Goal: Task Accomplishment & Management: Use online tool/utility

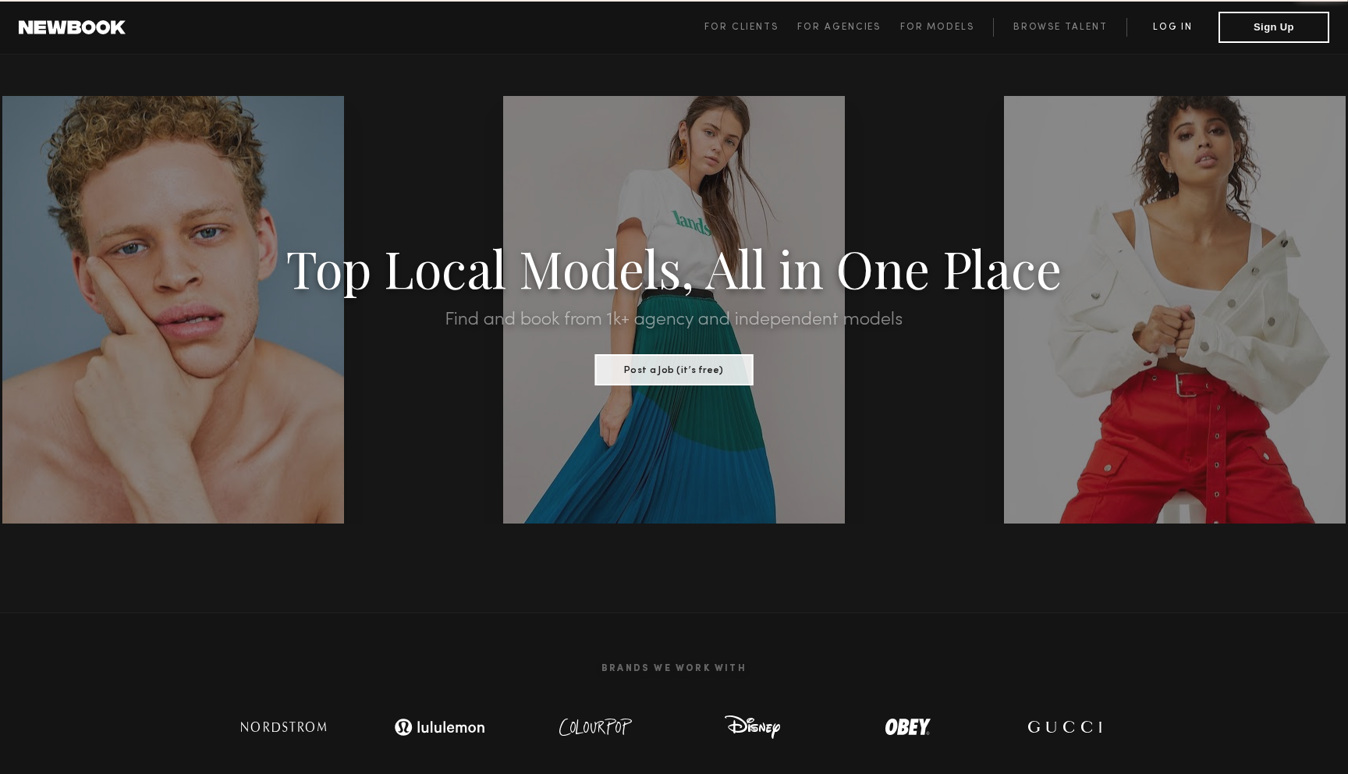
click at [1162, 28] on link "Log in" at bounding box center [1173, 27] width 92 height 19
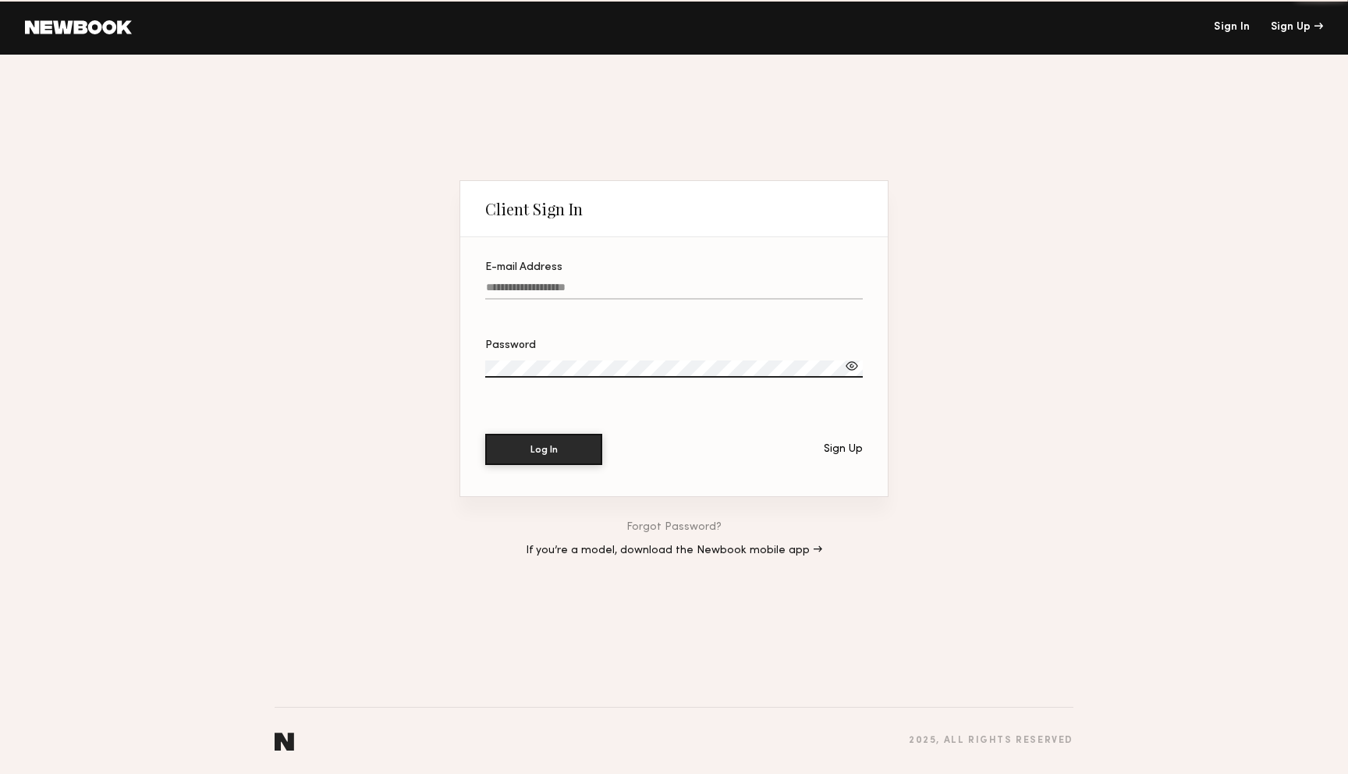
type input "**********"
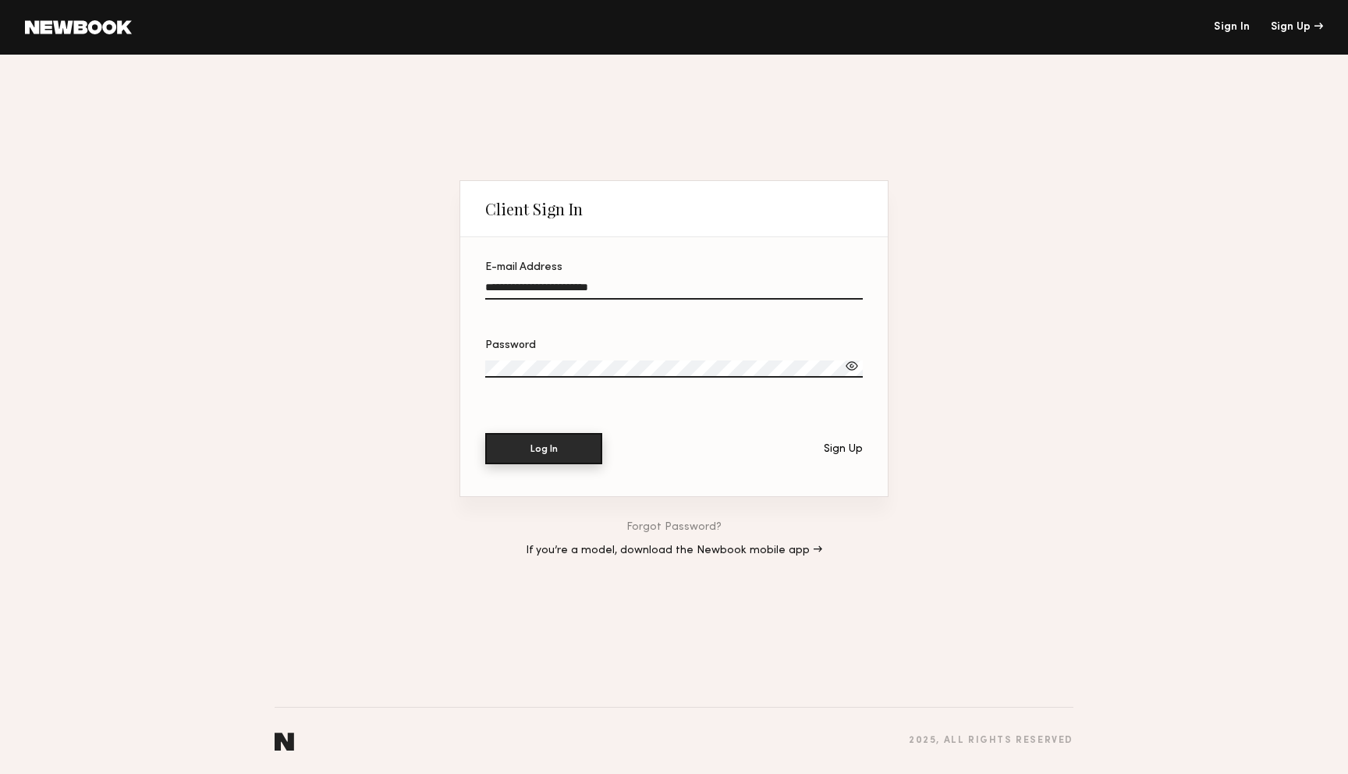
click at [549, 448] on button "Log In" at bounding box center [543, 448] width 117 height 31
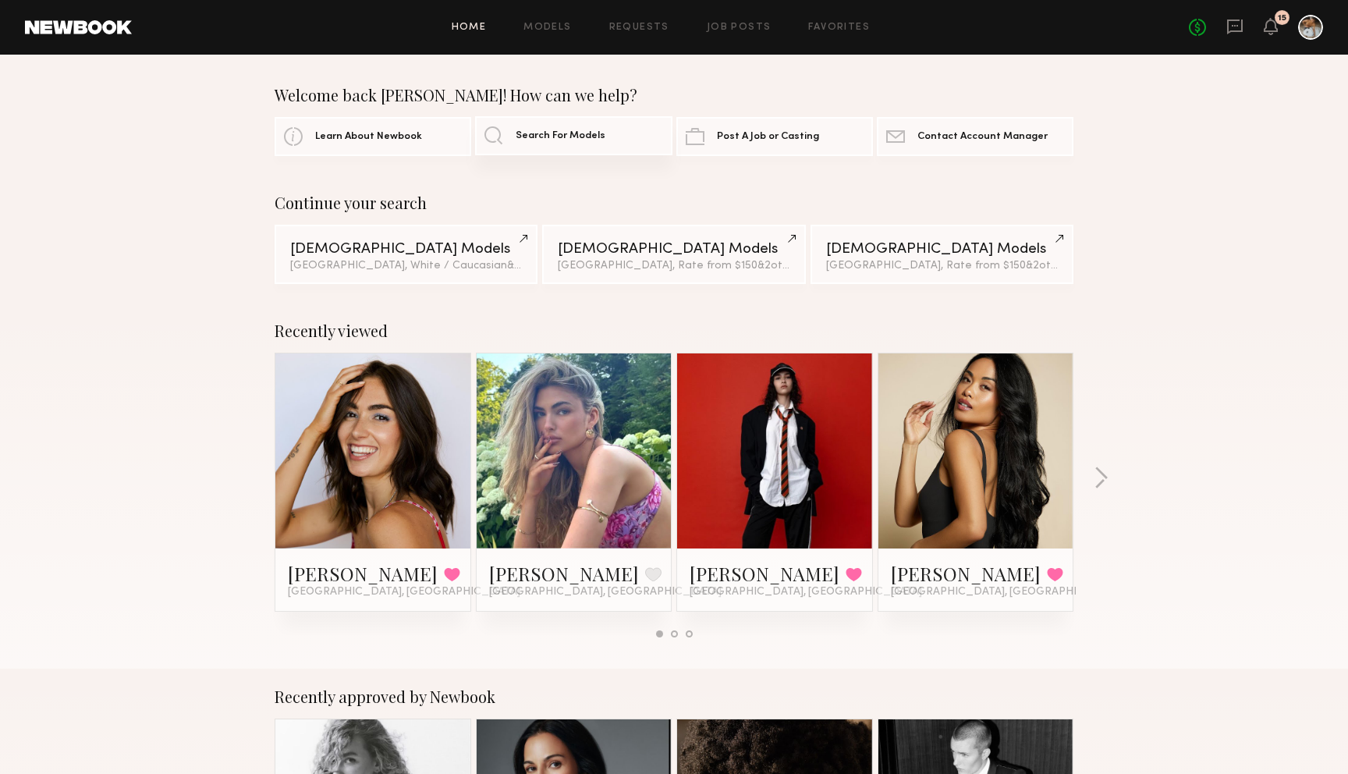
click at [557, 130] on link "Search For Models" at bounding box center [573, 135] width 197 height 39
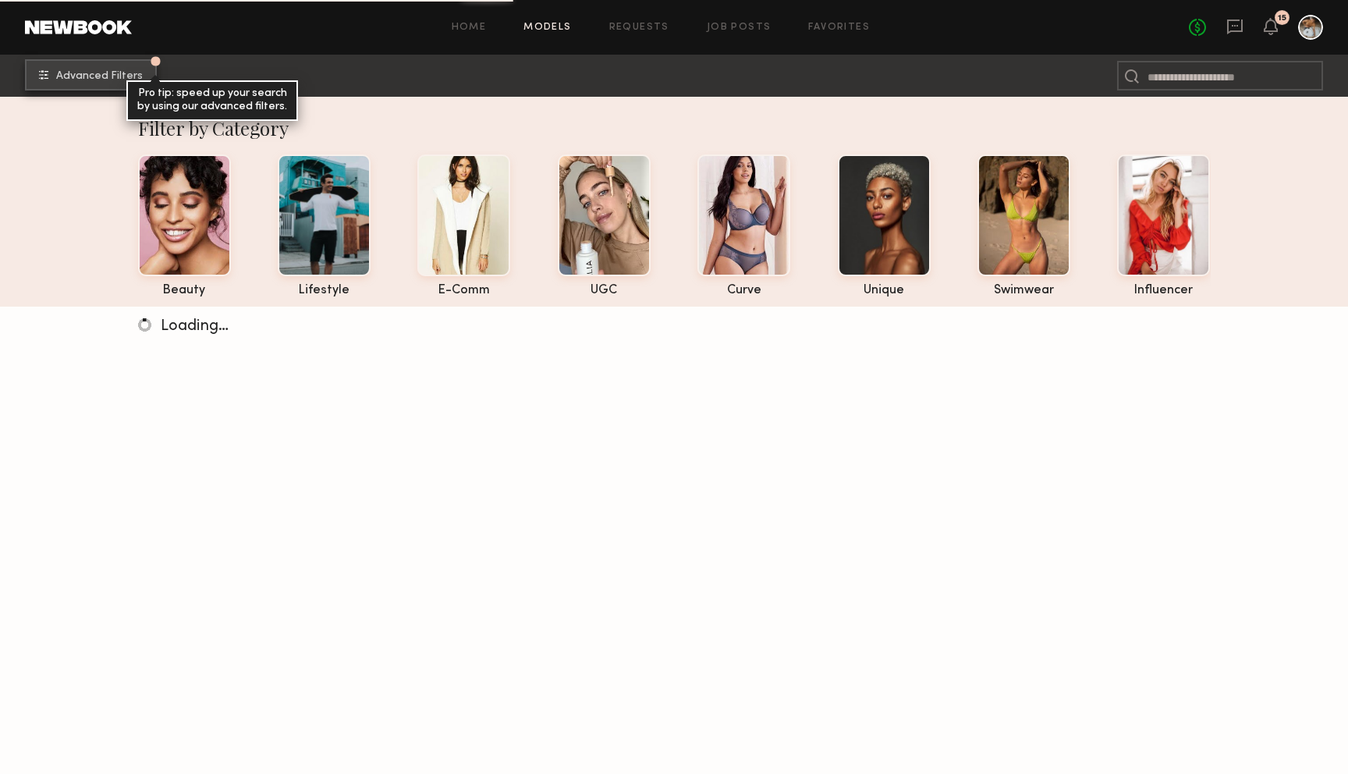
click at [140, 76] on span "Advanced Filters" at bounding box center [99, 76] width 87 height 11
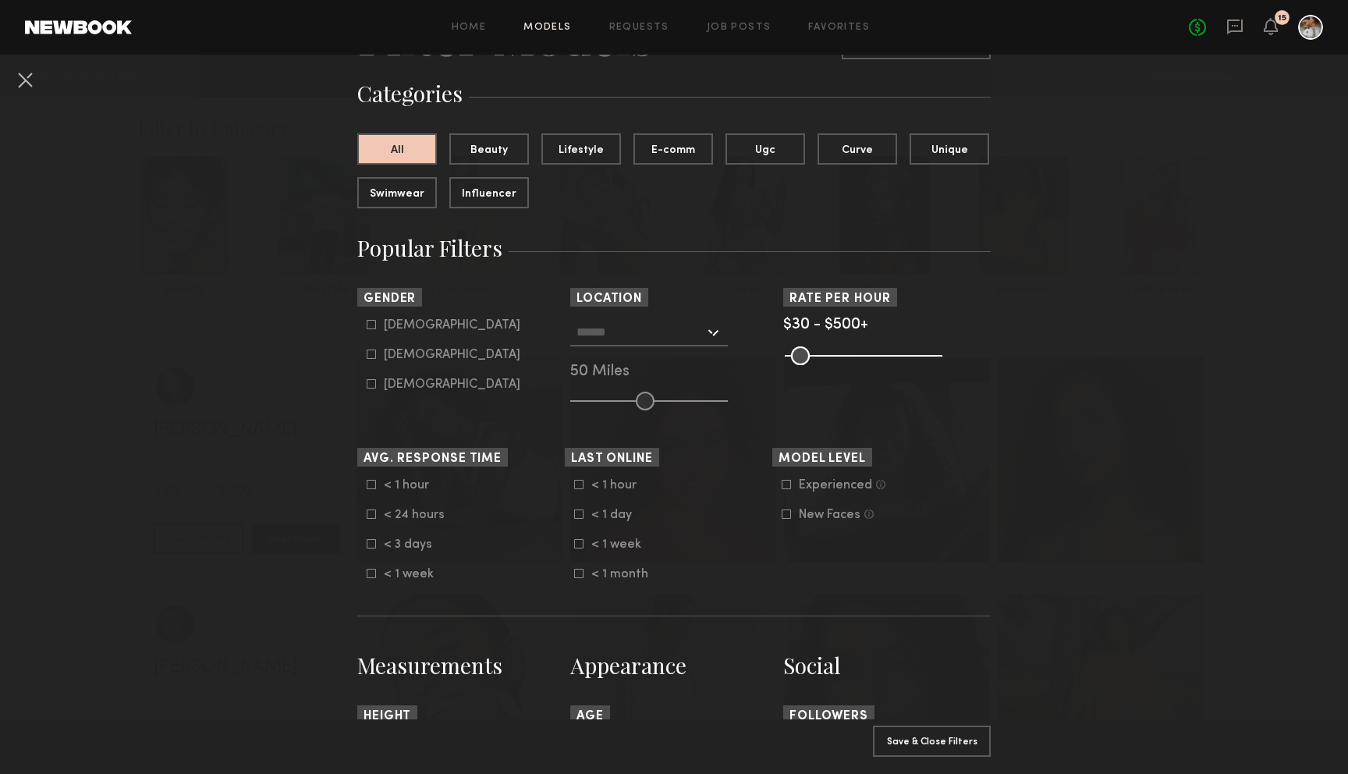
scroll to position [119, 0]
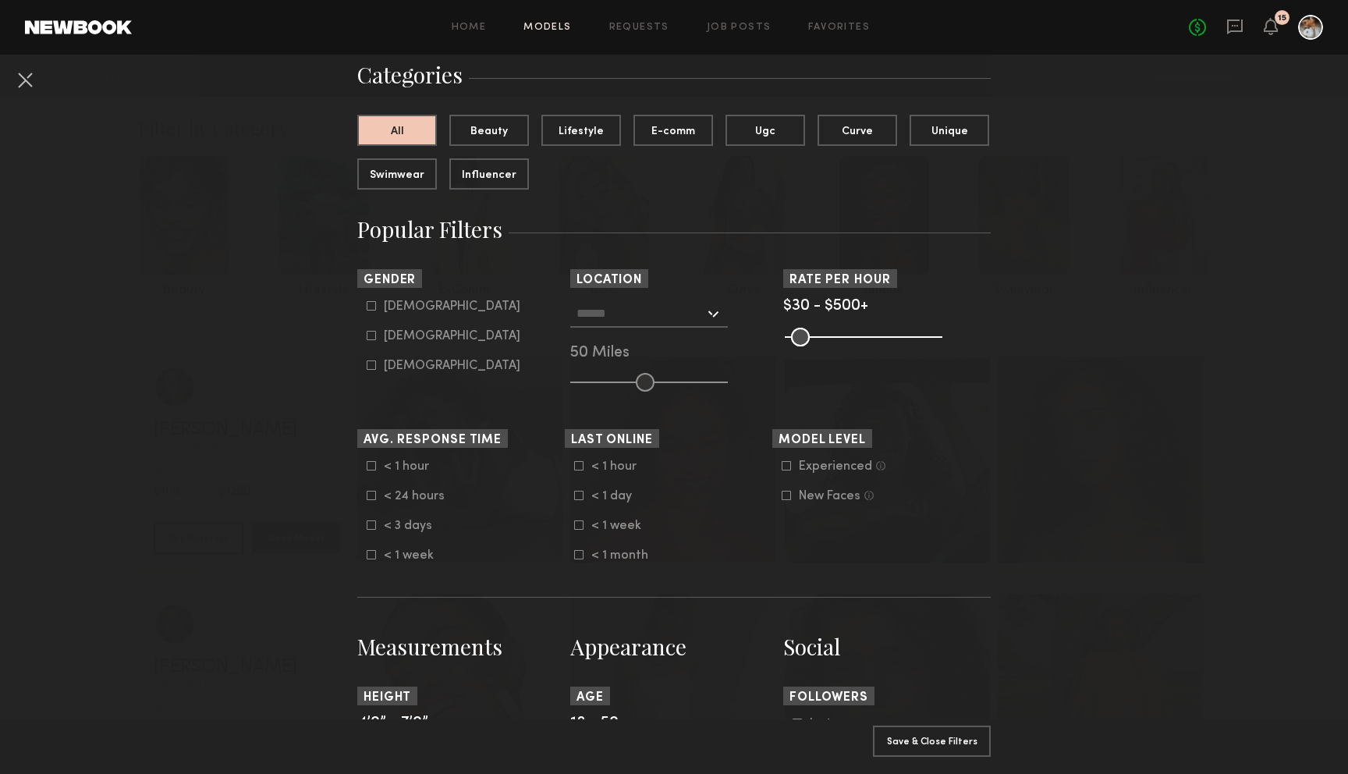
click at [662, 314] on input "text" at bounding box center [641, 313] width 128 height 27
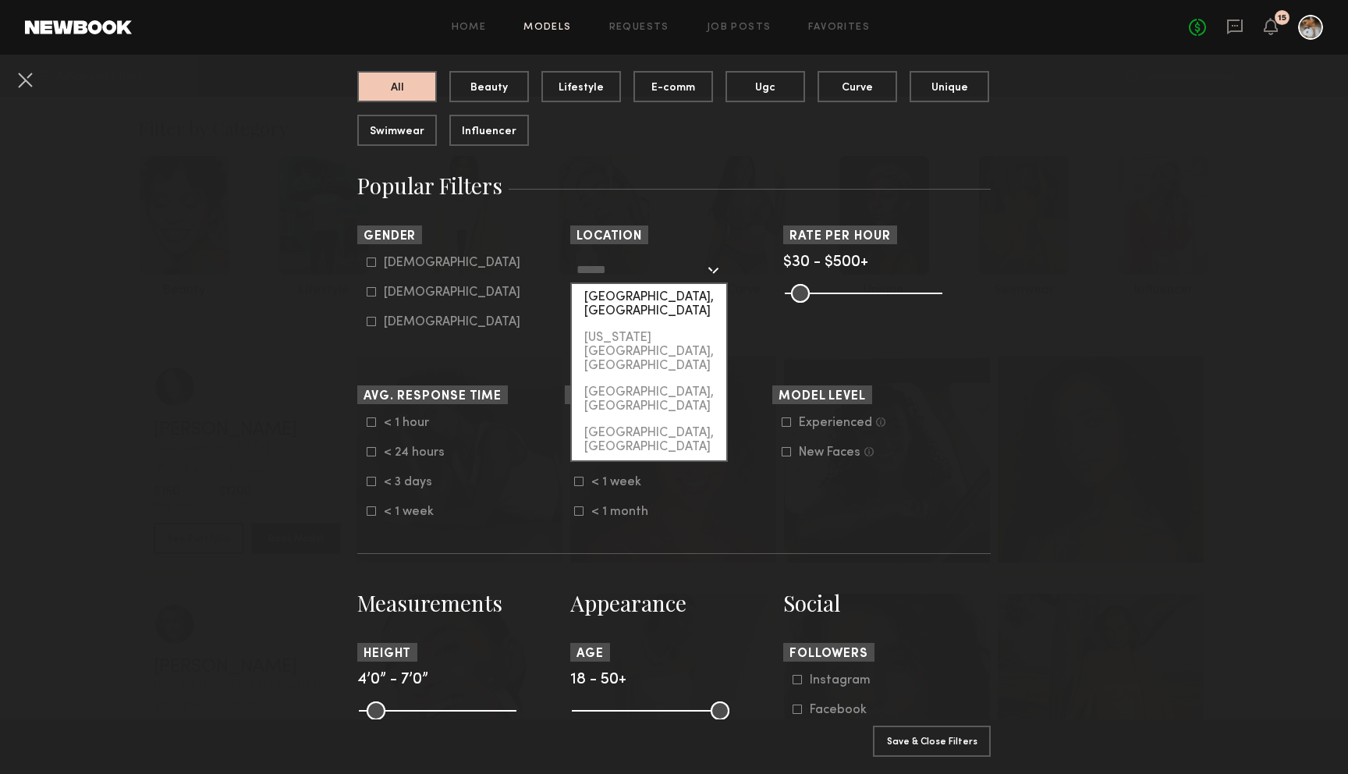
scroll to position [175, 0]
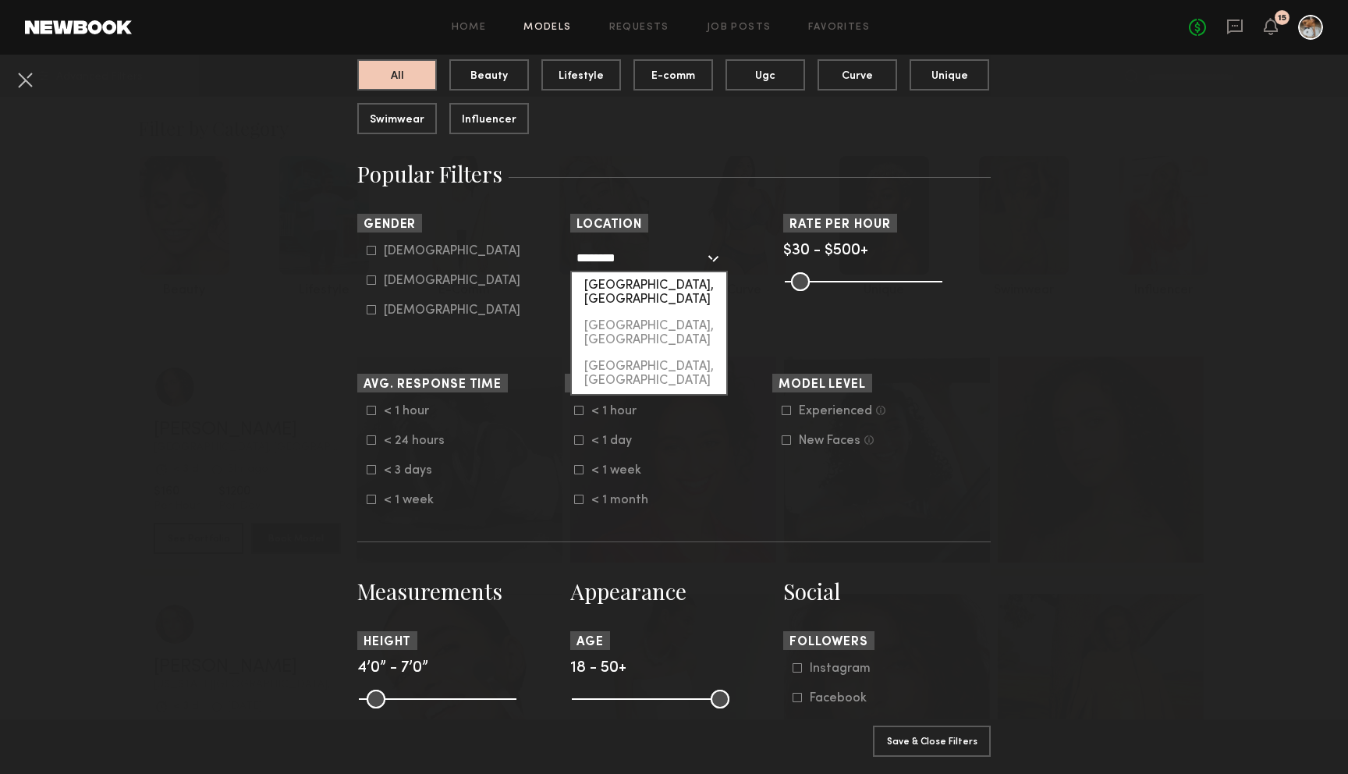
click at [630, 282] on div "[GEOGRAPHIC_DATA], [GEOGRAPHIC_DATA]" at bounding box center [649, 292] width 154 height 41
type input "**********"
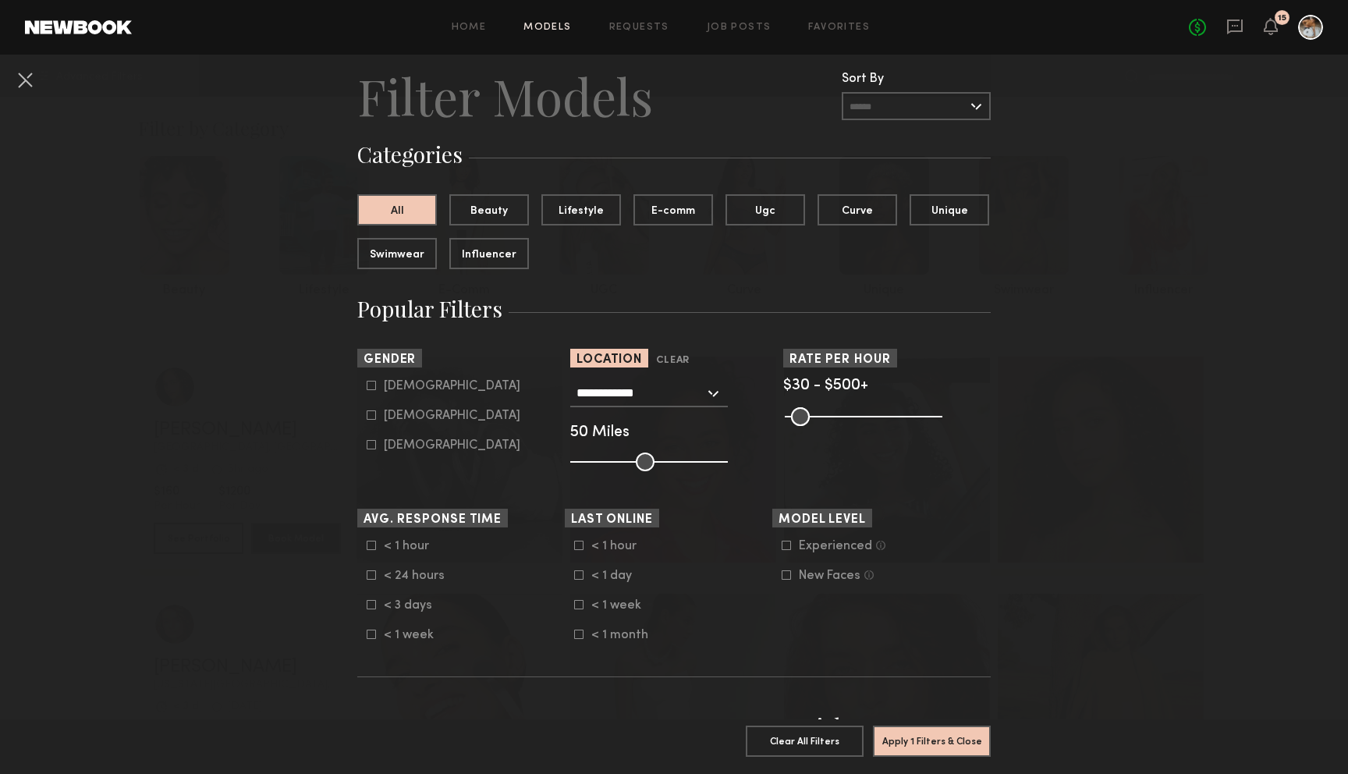
scroll to position [61, 0]
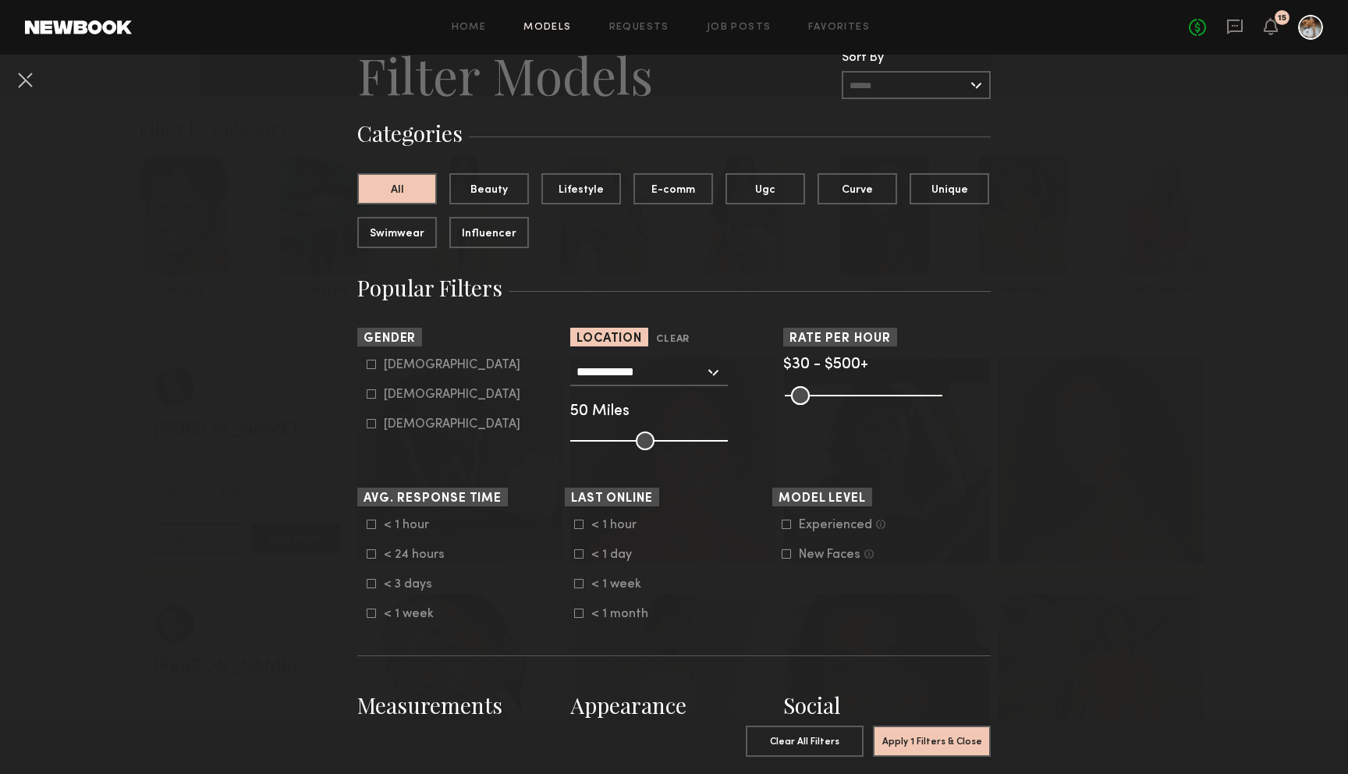
click at [375, 396] on icon at bounding box center [372, 394] width 9 height 9
type input "**"
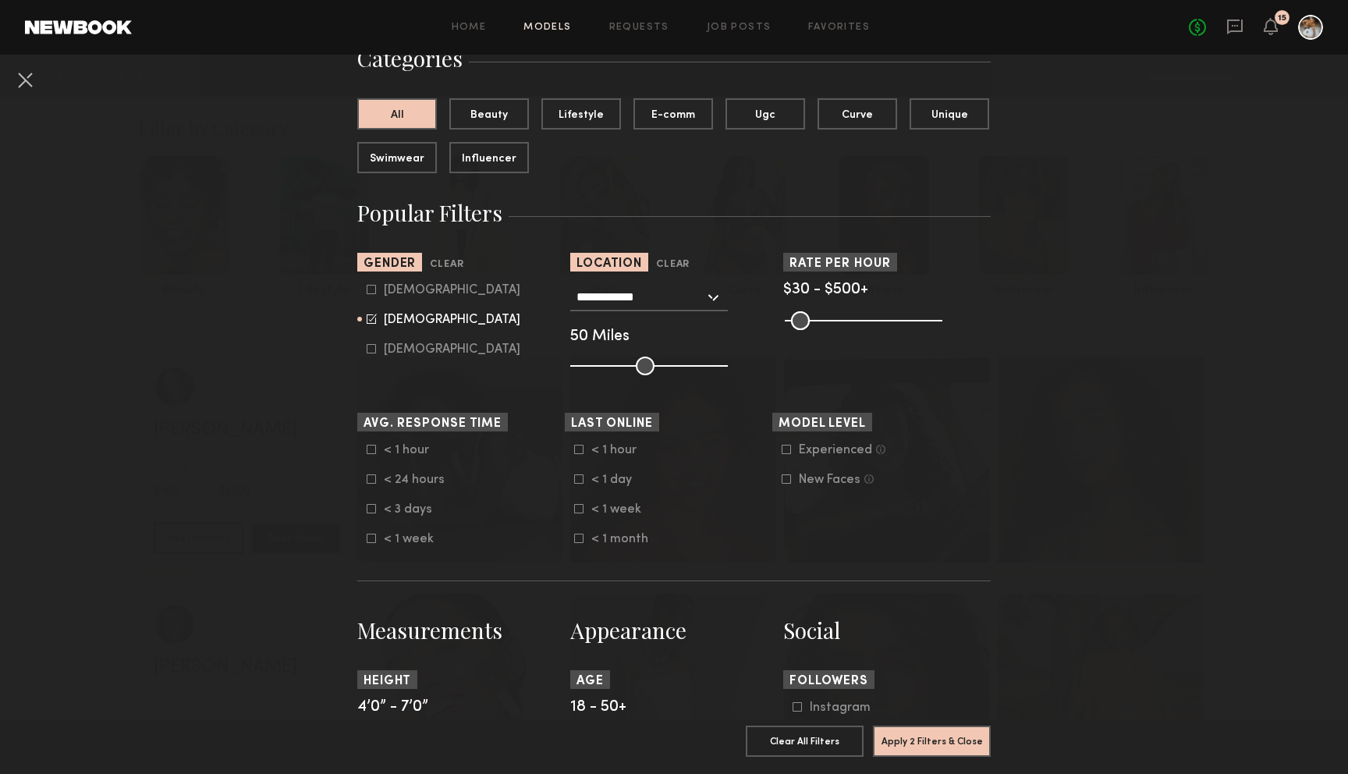
scroll to position [138, 0]
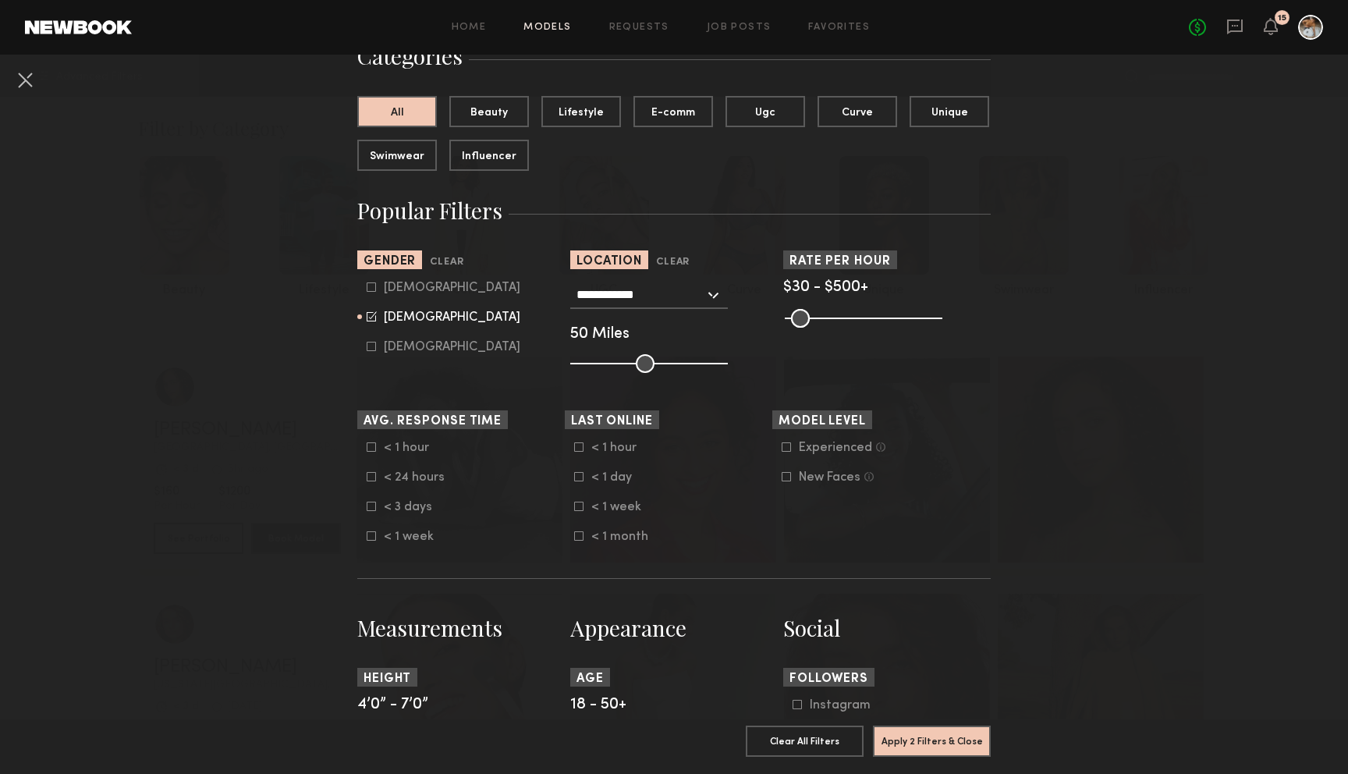
click at [926, 757] on common-button "Apply 2 Filters & Close" at bounding box center [932, 747] width 118 height 42
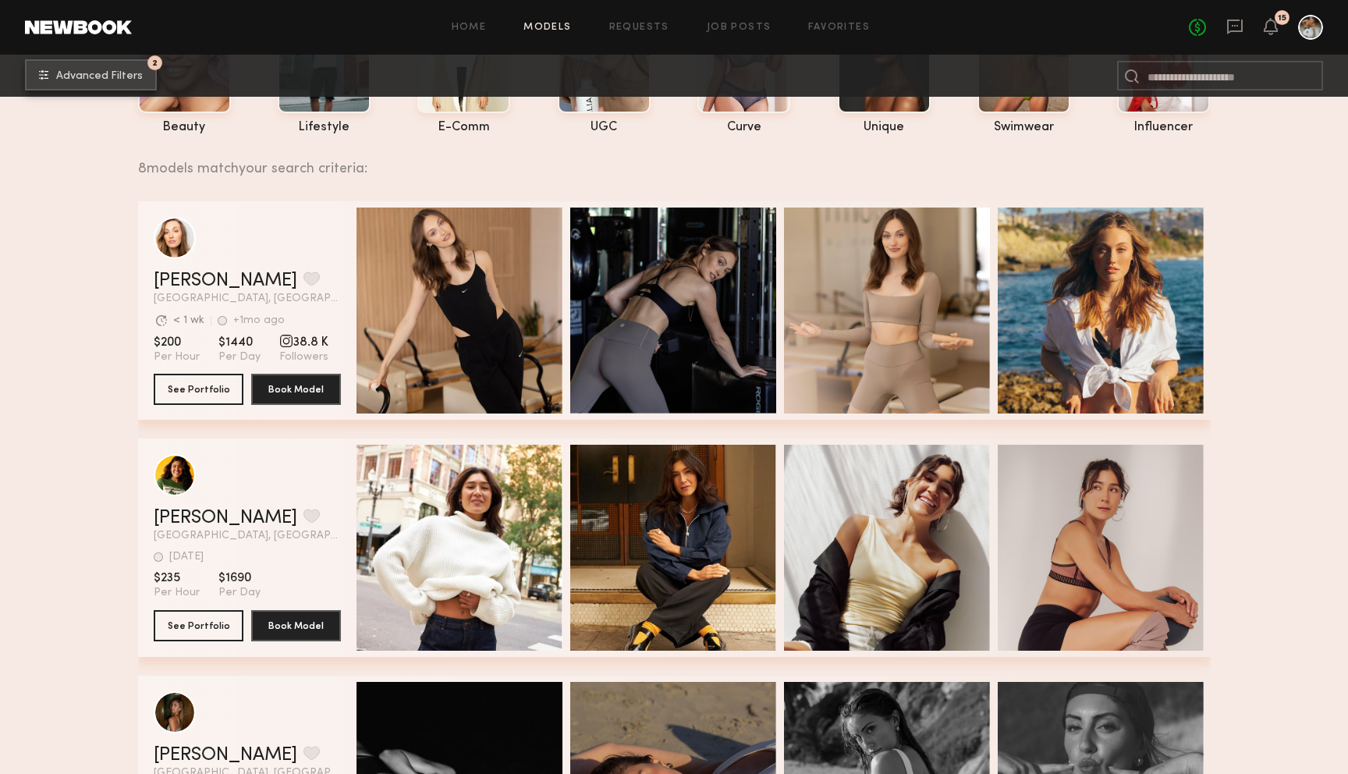
scroll to position [162, 0]
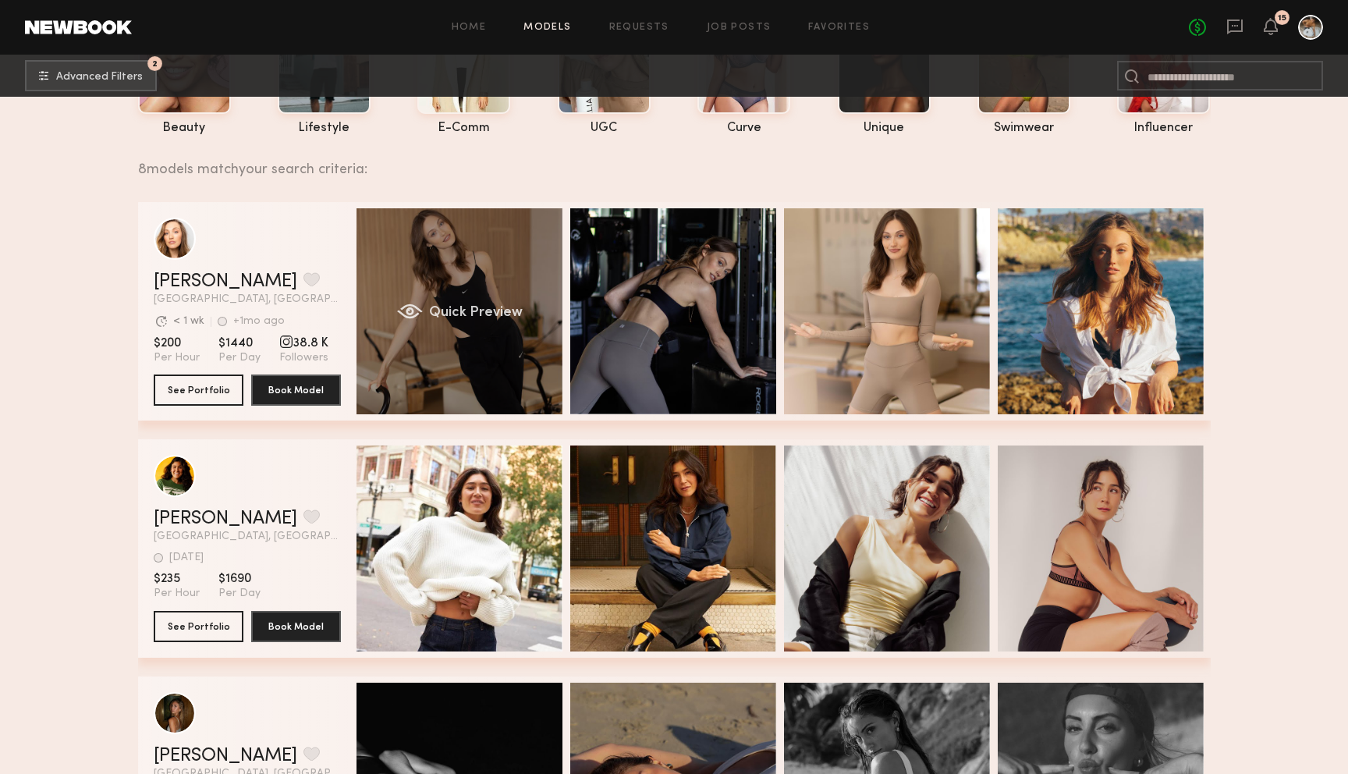
click at [443, 278] on div "Quick Preview" at bounding box center [460, 311] width 206 height 206
